Goal: Check status: Check status

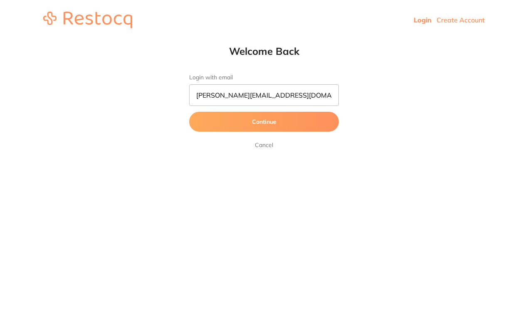
click at [266, 122] on button "Continue" at bounding box center [264, 122] width 150 height 20
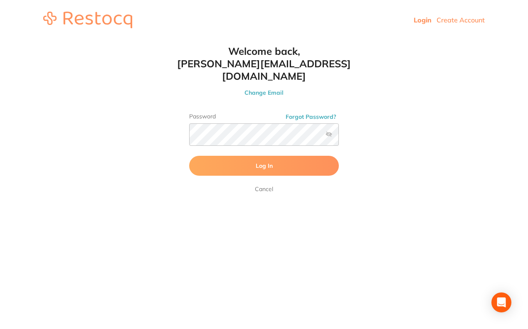
click at [267, 162] on span "Log In" at bounding box center [264, 165] width 17 height 7
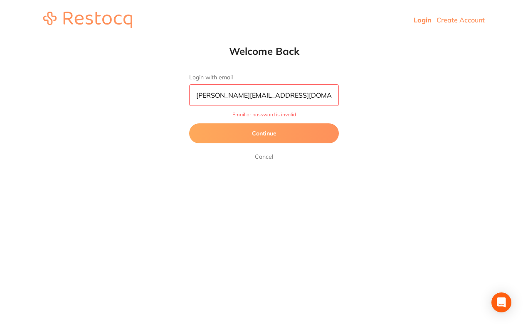
click at [263, 131] on button "Continue" at bounding box center [264, 134] width 150 height 20
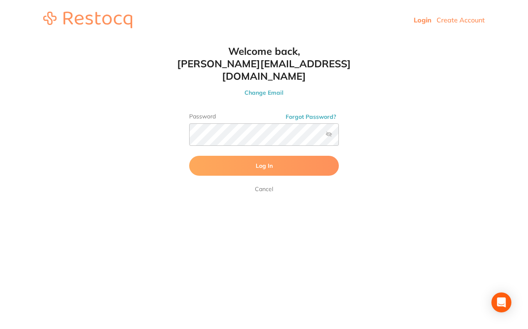
click at [327, 131] on label at bounding box center [329, 134] width 7 height 7
click at [339, 137] on input "checkbox" at bounding box center [339, 137] width 0 height 0
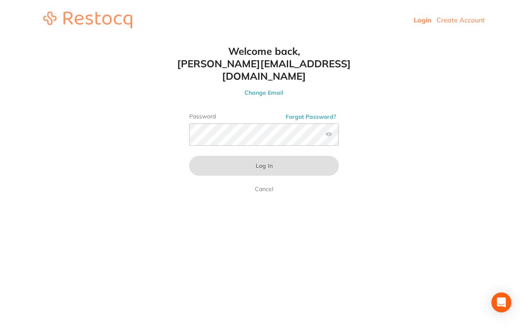
click at [270, 89] on button "Change Email" at bounding box center [264, 92] width 183 height 7
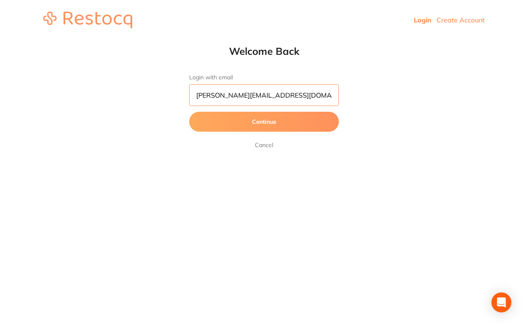
drag, startPoint x: 285, startPoint y: 97, endPoint x: 190, endPoint y: 94, distance: 95.3
click at [190, 94] on input "[PERSON_NAME][EMAIL_ADDRESS][DOMAIN_NAME]" at bounding box center [264, 95] width 150 height 22
drag, startPoint x: 511, startPoint y: 208, endPoint x: 262, endPoint y: 98, distance: 271.8
click at [262, 98] on input "[PERSON_NAME][EMAIL_ADDRESS][DOMAIN_NAME]" at bounding box center [264, 95] width 150 height 22
drag, startPoint x: 286, startPoint y: 95, endPoint x: 193, endPoint y: 95, distance: 93.6
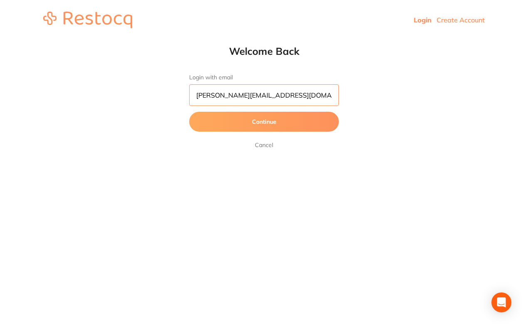
click at [193, 95] on input "[PERSON_NAME][EMAIL_ADDRESS][DOMAIN_NAME]" at bounding box center [264, 95] width 150 height 22
type input "[EMAIL_ADDRESS][DOMAIN_NAME]"
click at [270, 120] on button "Continue" at bounding box center [264, 122] width 150 height 20
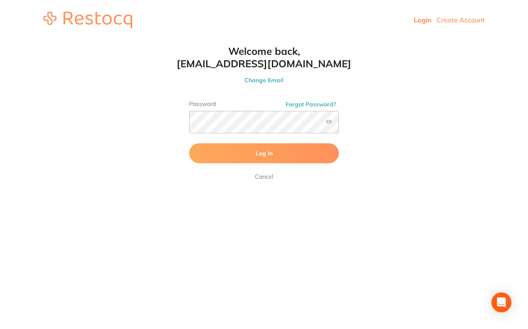
click at [270, 155] on span "Log In" at bounding box center [264, 153] width 17 height 7
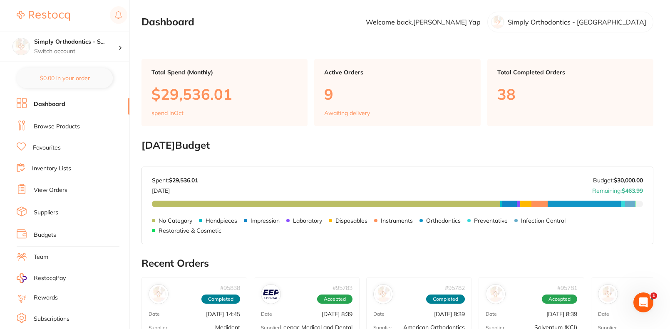
click at [52, 187] on link "View Orders" at bounding box center [51, 190] width 34 height 8
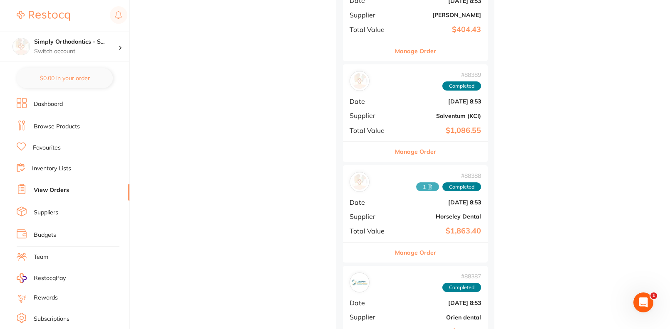
scroll to position [1772, 0]
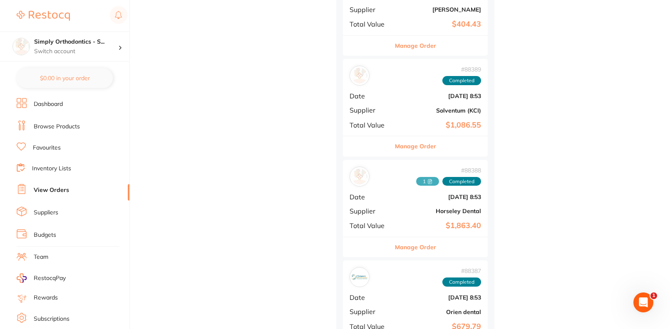
click at [426, 177] on span "1" at bounding box center [427, 181] width 23 height 9
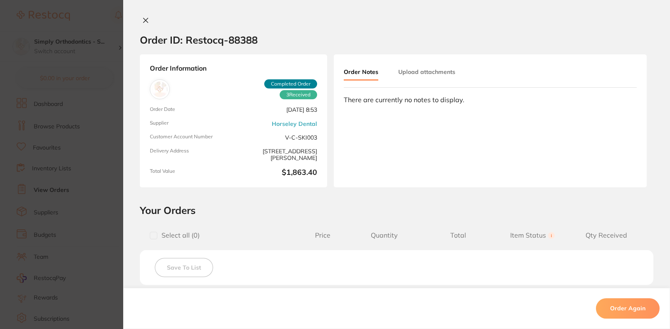
click at [420, 72] on button "Upload attachments" at bounding box center [426, 71] width 57 height 15
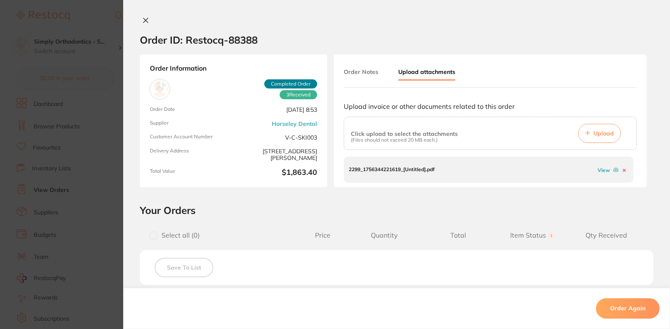
click at [528, 171] on link "View" at bounding box center [603, 170] width 12 height 6
click at [142, 20] on icon at bounding box center [145, 20] width 7 height 7
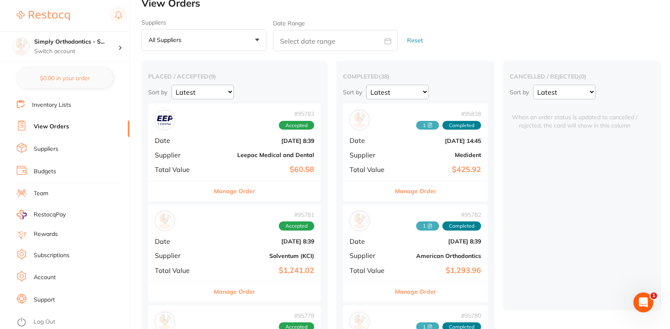
scroll to position [18, 0]
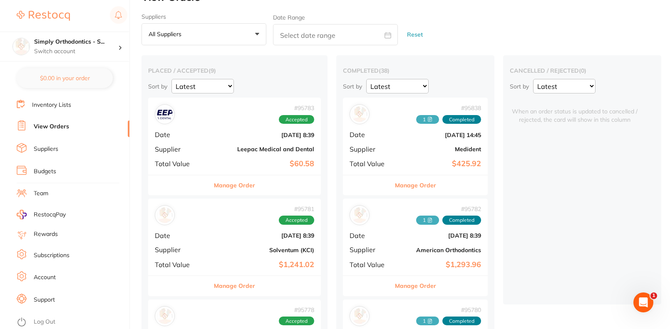
click at [43, 318] on link "Log Out" at bounding box center [45, 322] width 22 height 8
